Goal: Find specific page/section: Find specific page/section

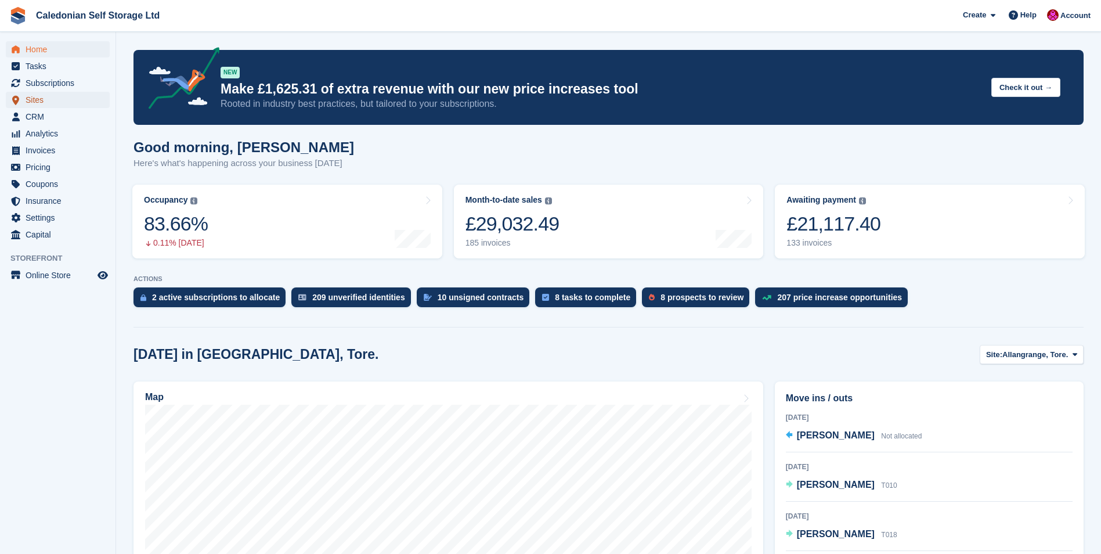
click at [30, 98] on span "Sites" at bounding box center [61, 100] width 70 height 16
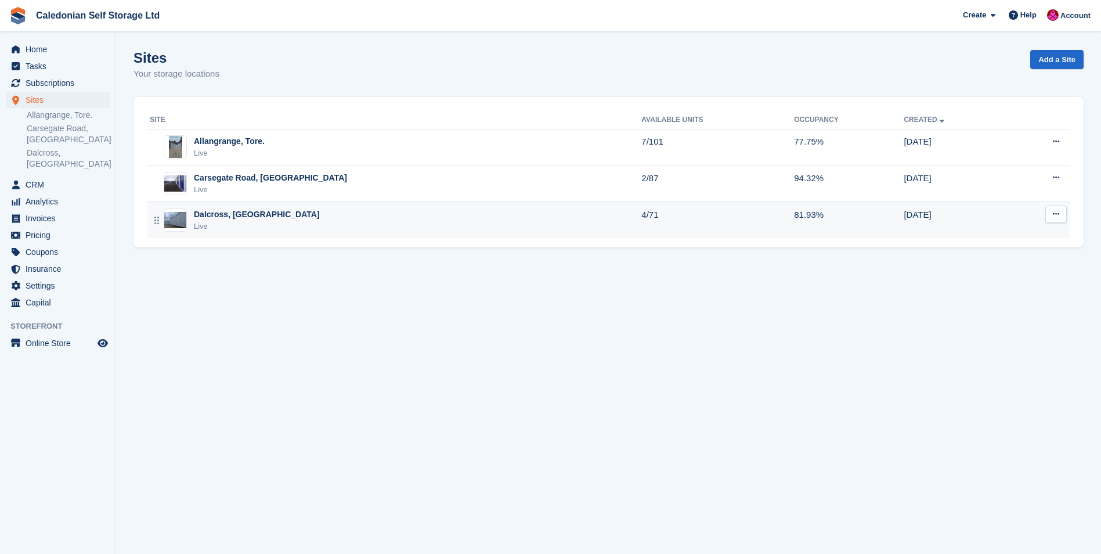
click at [209, 216] on div "Dalcross, [GEOGRAPHIC_DATA]" at bounding box center [257, 214] width 126 height 12
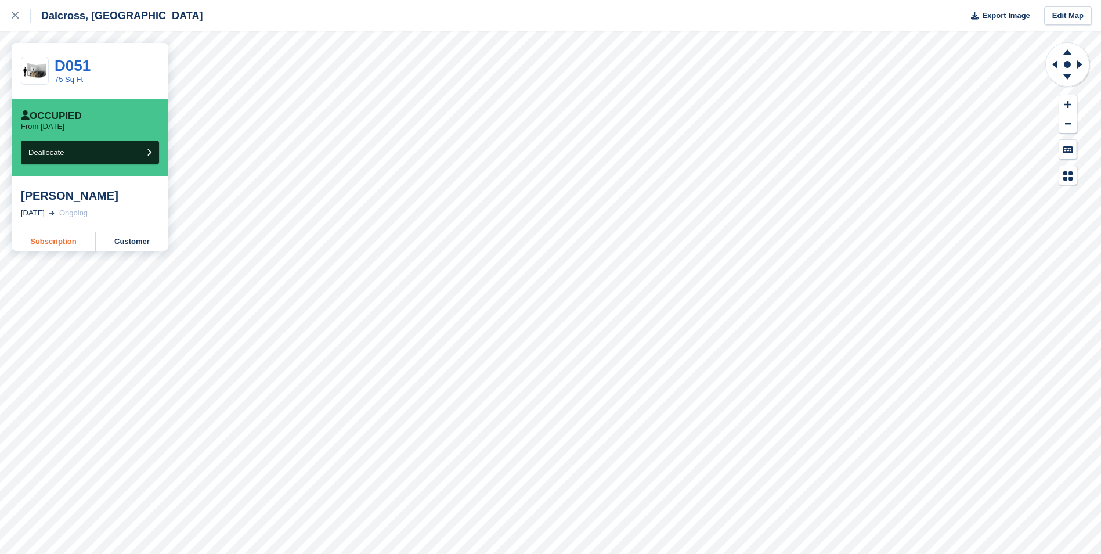
click at [67, 246] on link "Subscription" at bounding box center [54, 241] width 84 height 19
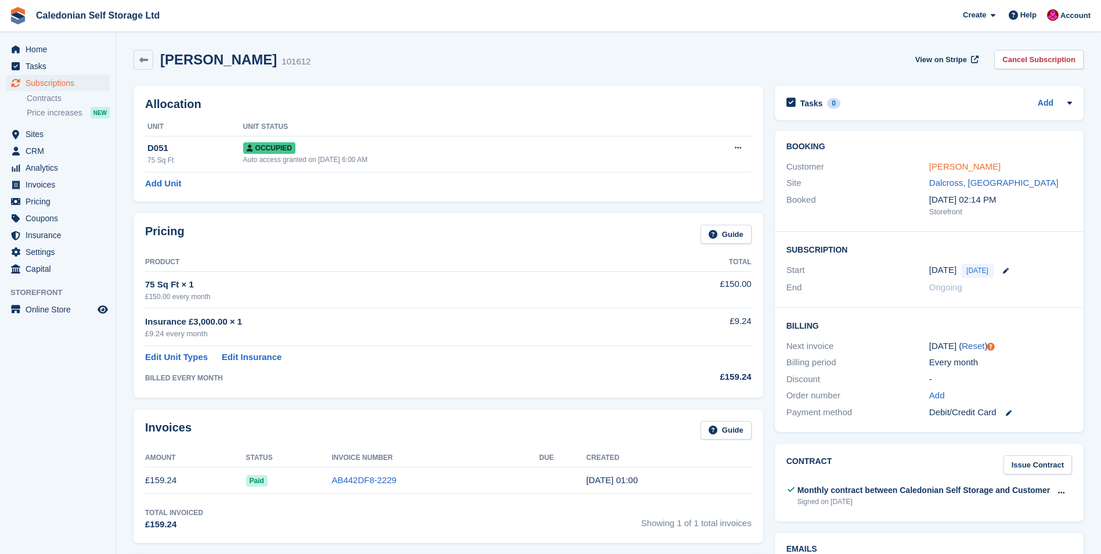
click at [949, 166] on link "[PERSON_NAME]" at bounding box center [964, 166] width 71 height 10
